Goal: Task Accomplishment & Management: Use online tool/utility

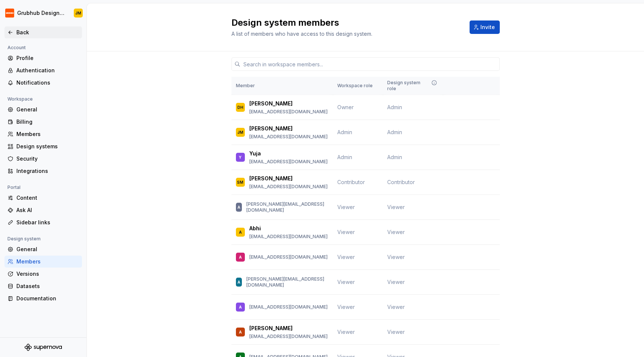
click at [30, 34] on div "Back" at bounding box center [47, 32] width 63 height 7
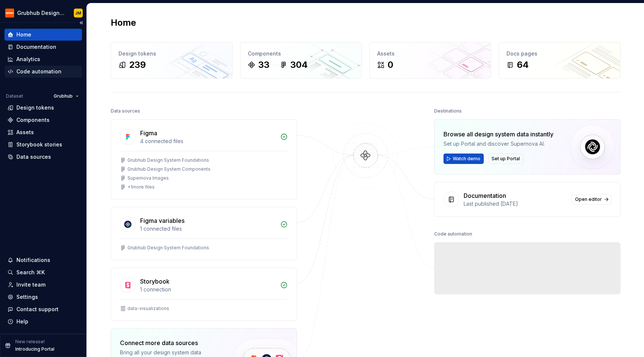
click at [36, 71] on div "Code automation" at bounding box center [38, 71] width 45 height 7
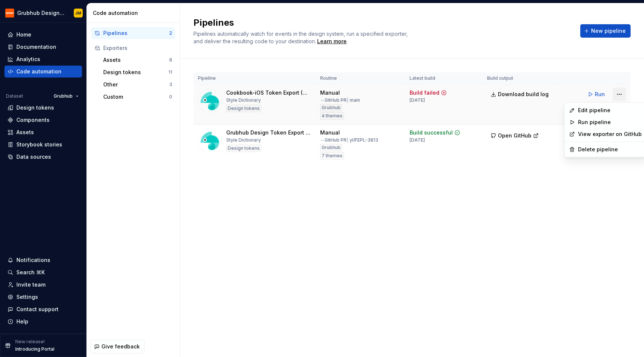
click at [617, 96] on html "Grubhub Design System JM Home Documentation Analytics Code automation Dataset G…" at bounding box center [322, 178] width 644 height 357
click at [600, 107] on div "Edit pipeline" at bounding box center [610, 110] width 64 height 7
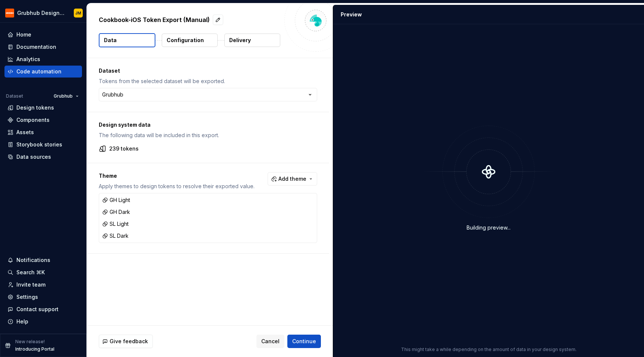
click at [254, 43] on button "Delivery" at bounding box center [252, 40] width 56 height 13
